Goal: Information Seeking & Learning: Learn about a topic

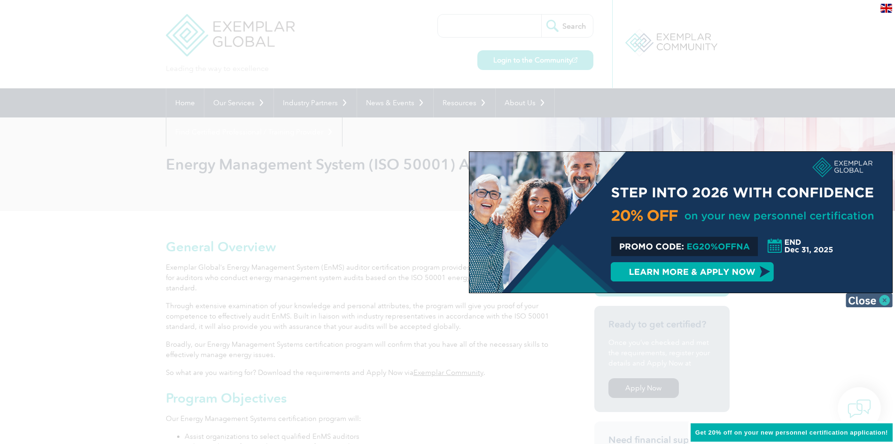
click at [872, 296] on img at bounding box center [868, 300] width 47 height 14
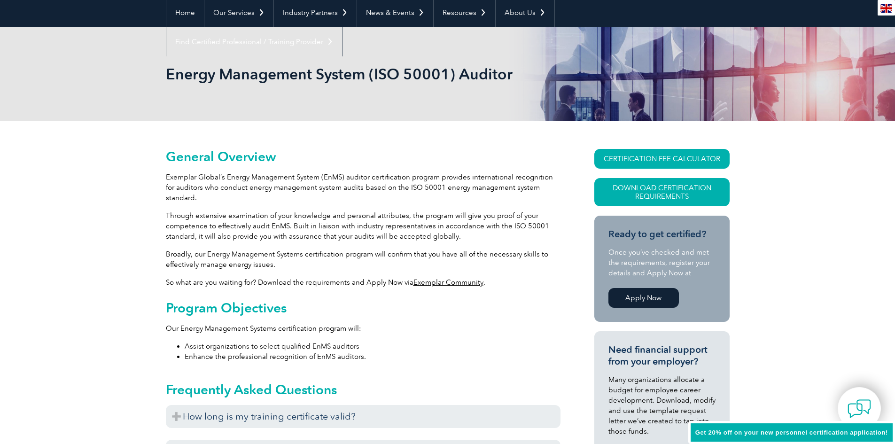
scroll to position [282, 0]
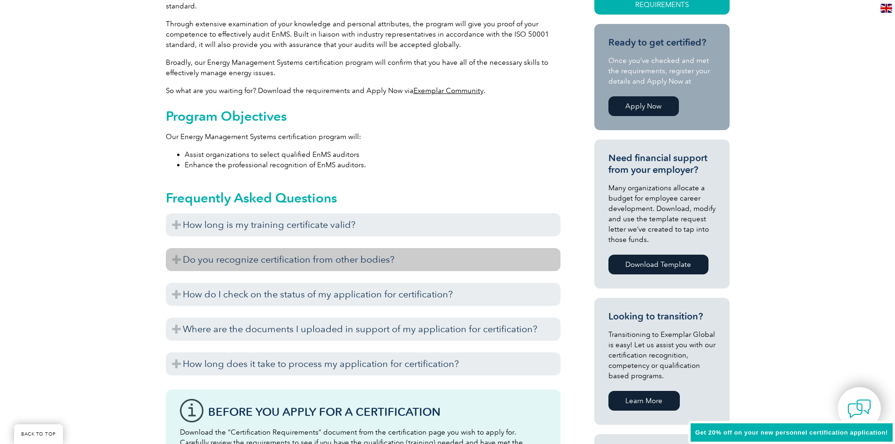
click at [407, 254] on h3 "Do you recognize certification from other bodies?" at bounding box center [363, 259] width 394 height 23
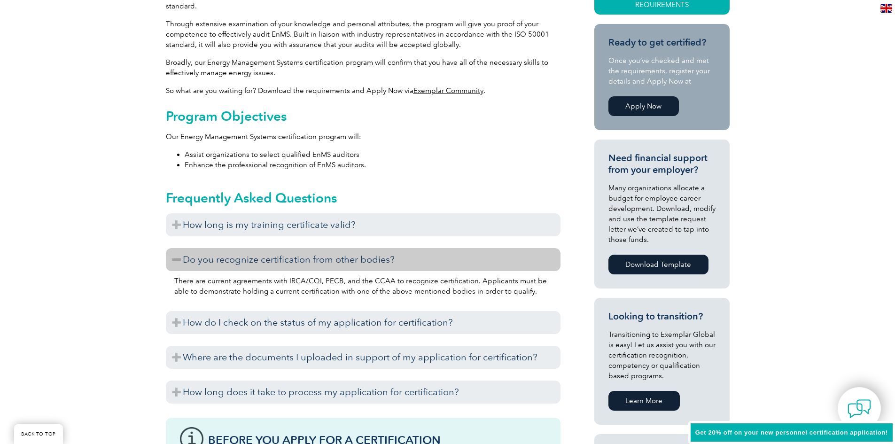
click at [407, 254] on h3 "Do you recognize certification from other bodies?" at bounding box center [363, 259] width 394 height 23
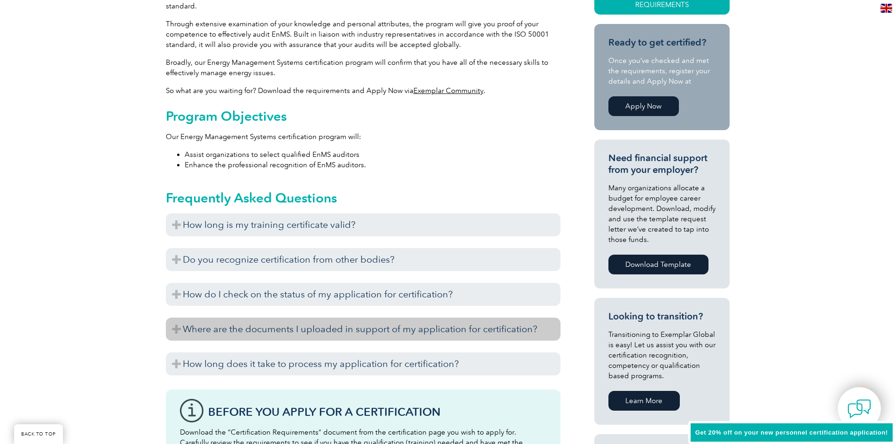
click at [369, 317] on h3 "Where are the documents I uploaded in support of my application for certificati…" at bounding box center [363, 328] width 394 height 23
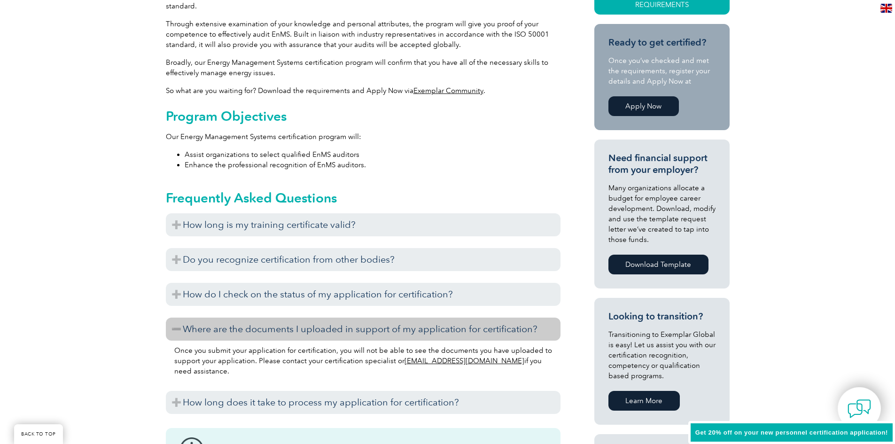
click at [369, 317] on h3 "Where are the documents I uploaded in support of my application for certificati…" at bounding box center [363, 328] width 394 height 23
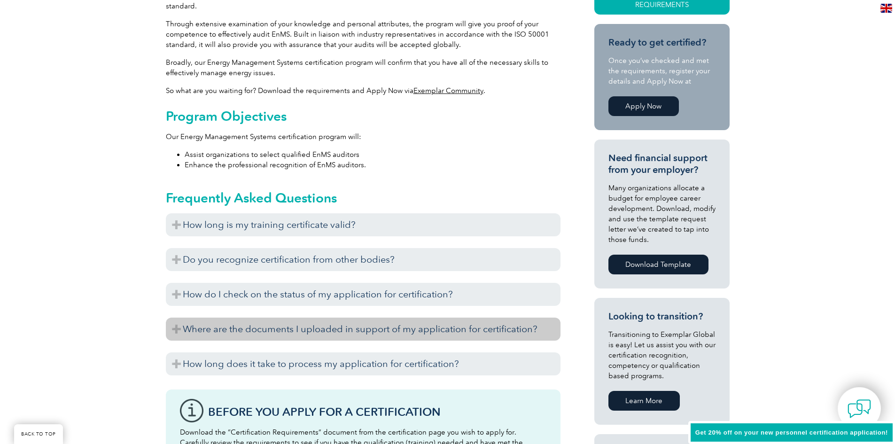
click at [369, 317] on h3 "Where are the documents I uploaded in support of my application for certificati…" at bounding box center [363, 328] width 394 height 23
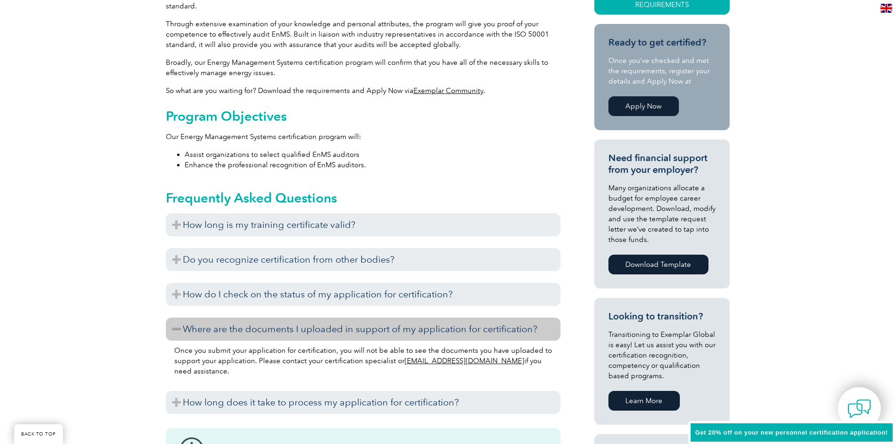
click at [369, 317] on h3 "Where are the documents I uploaded in support of my application for certificati…" at bounding box center [363, 328] width 394 height 23
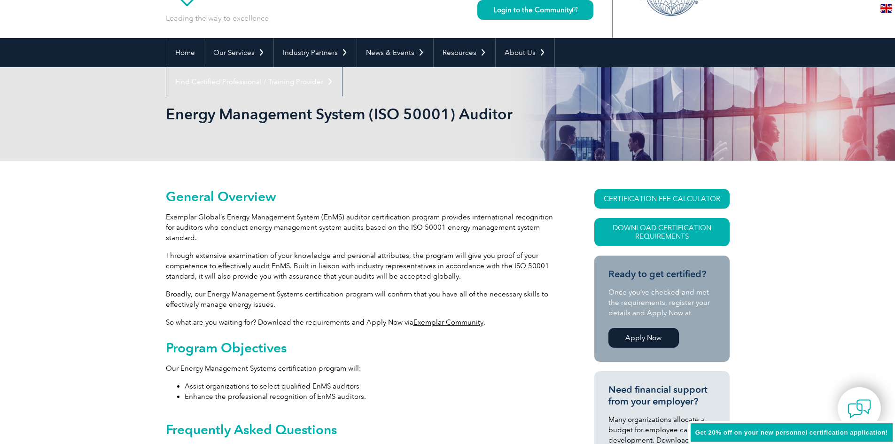
scroll to position [0, 0]
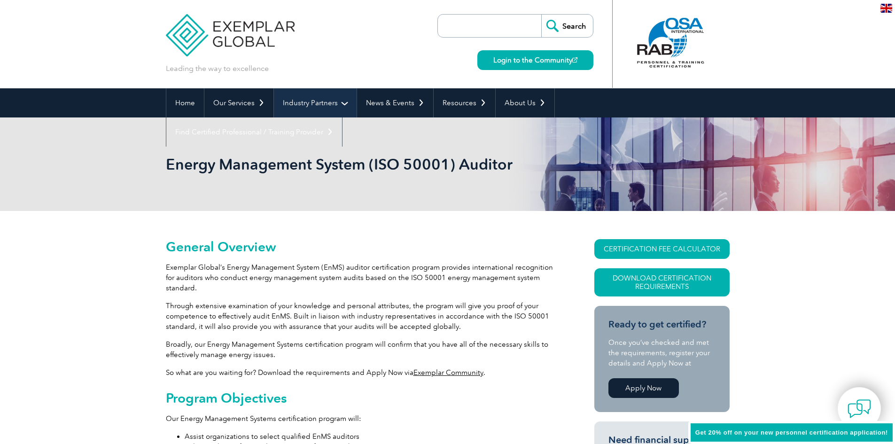
click at [333, 106] on link "Industry Partners" at bounding box center [315, 102] width 83 height 29
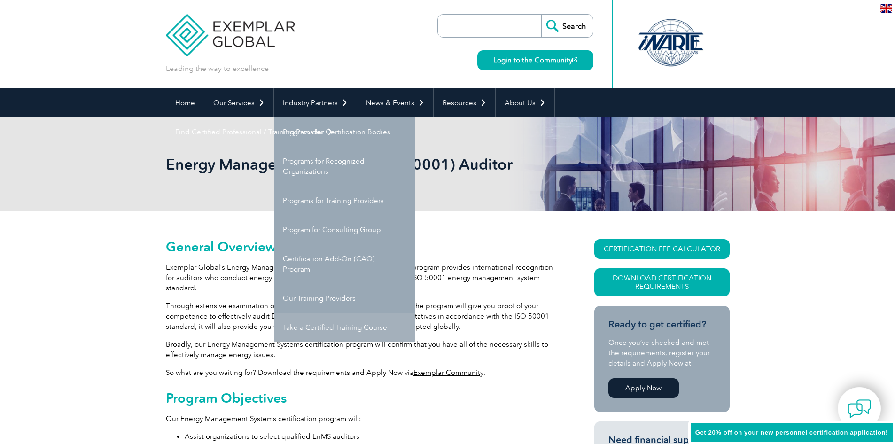
click at [328, 333] on link "Take a Certified Training Course" at bounding box center [344, 327] width 141 height 29
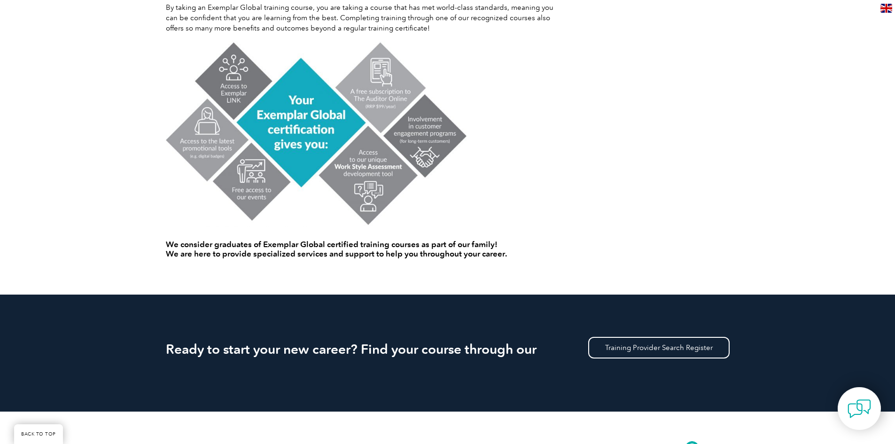
scroll to position [751, 0]
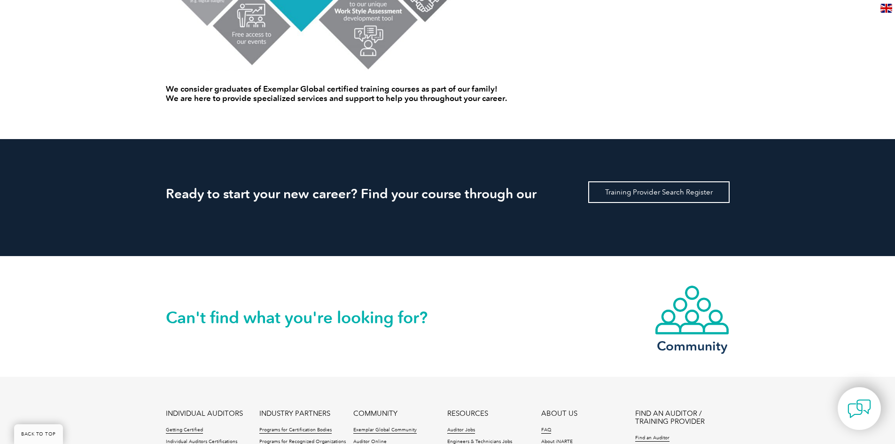
click at [624, 183] on link "Training Provider Search Register" at bounding box center [658, 192] width 141 height 22
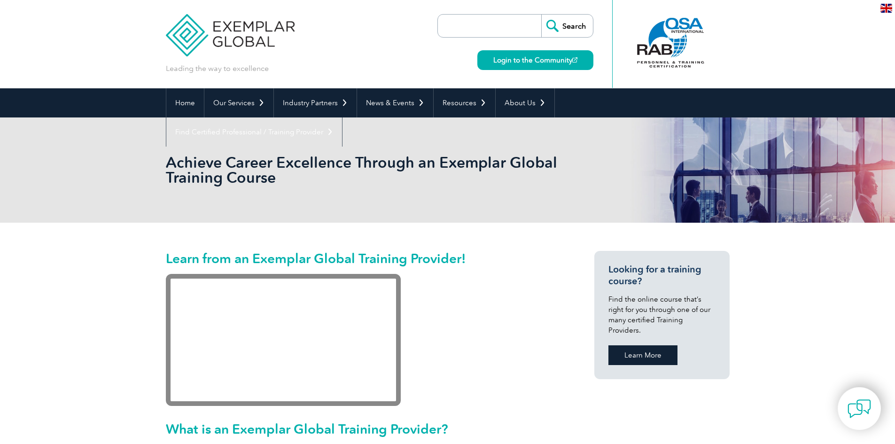
click at [634, 345] on link "Learn More" at bounding box center [642, 355] width 69 height 20
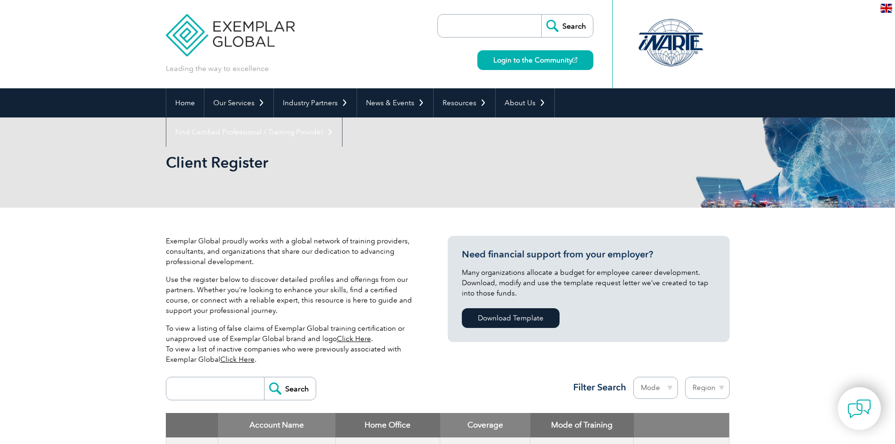
click at [224, 383] on input "search" at bounding box center [217, 388] width 93 height 23
type input "50001"
click at [260, 400] on form "50001 Search" at bounding box center [241, 388] width 150 height 23
click at [267, 397] on input "Search" at bounding box center [290, 388] width 52 height 23
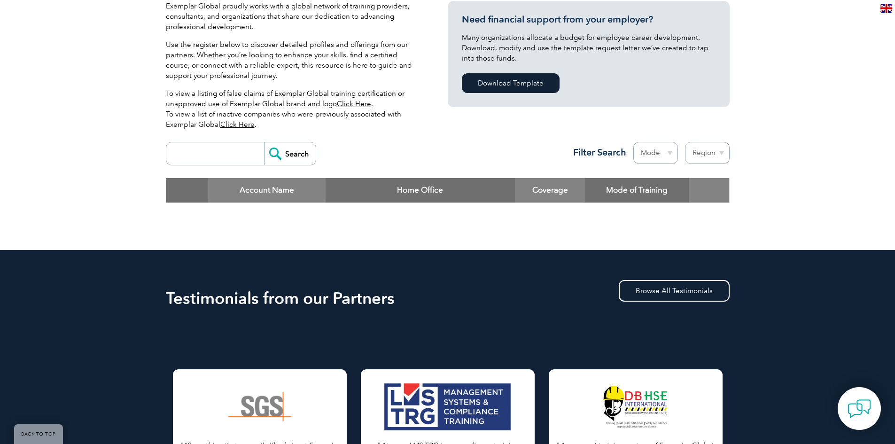
scroll to position [47, 0]
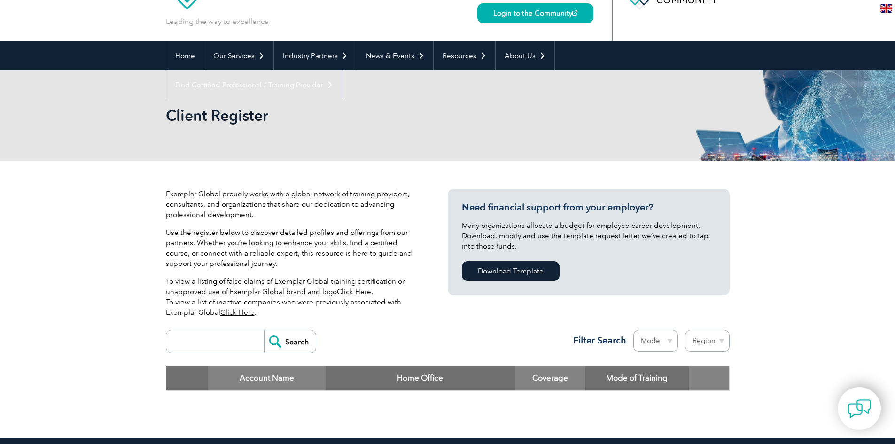
click at [232, 343] on input "search" at bounding box center [217, 341] width 93 height 23
type input "ISO 50001"
click at [264, 330] on input "Search" at bounding box center [290, 341] width 52 height 23
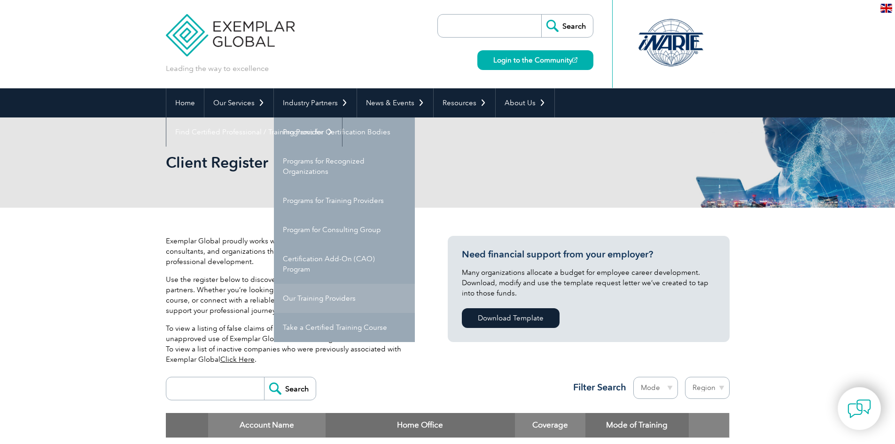
click at [336, 298] on link "Our Training Providers" at bounding box center [344, 298] width 141 height 29
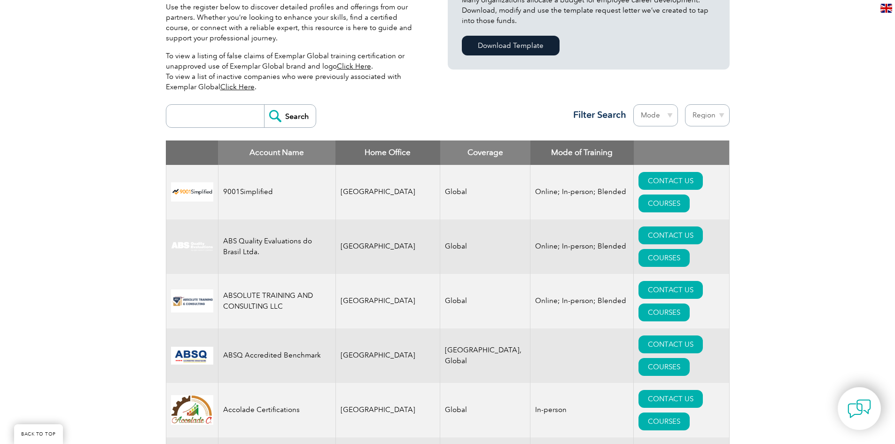
scroll to position [329, 0]
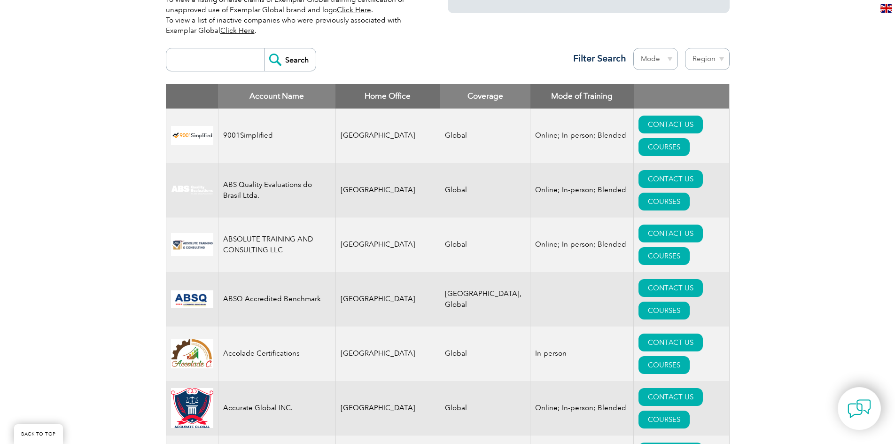
click at [251, 381] on td "Accurate Global INC." at bounding box center [276, 408] width 117 height 54
copy tr "Accurate Global INC."
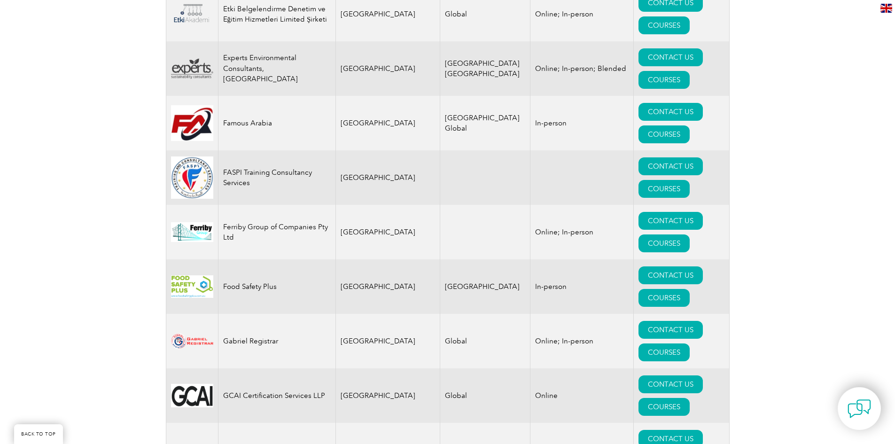
scroll to position [5277, 0]
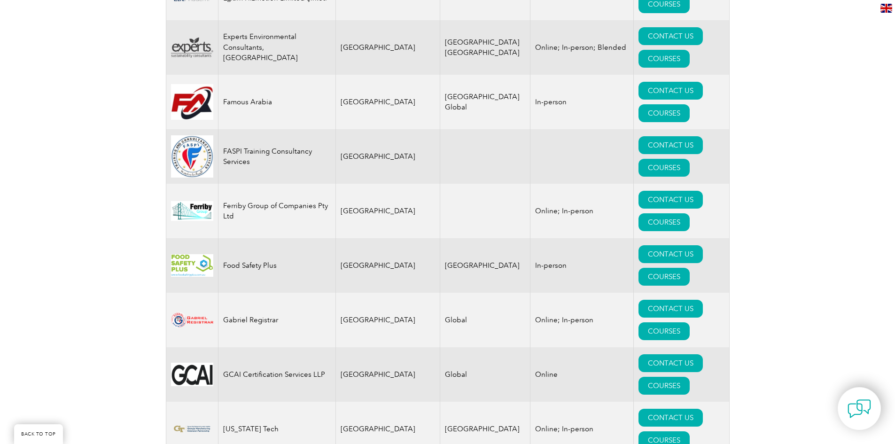
drag, startPoint x: 262, startPoint y: 308, endPoint x: 223, endPoint y: 294, distance: 41.3
copy td "International Standards Corporation"
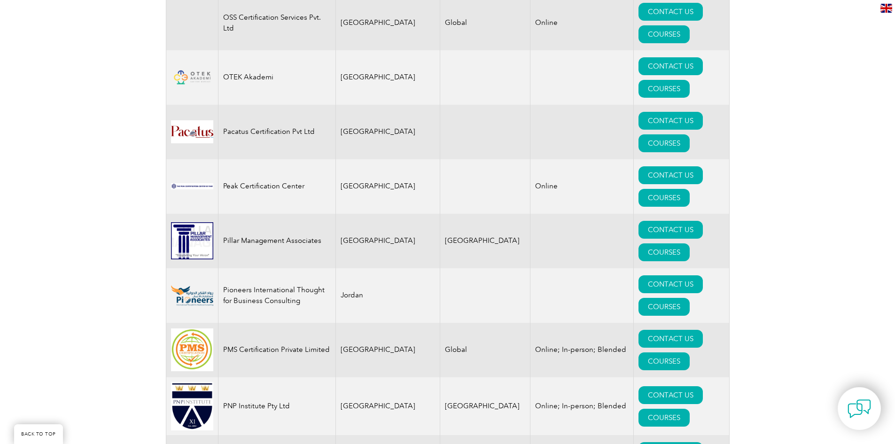
scroll to position [11288, 0]
